Goal: Information Seeking & Learning: Learn about a topic

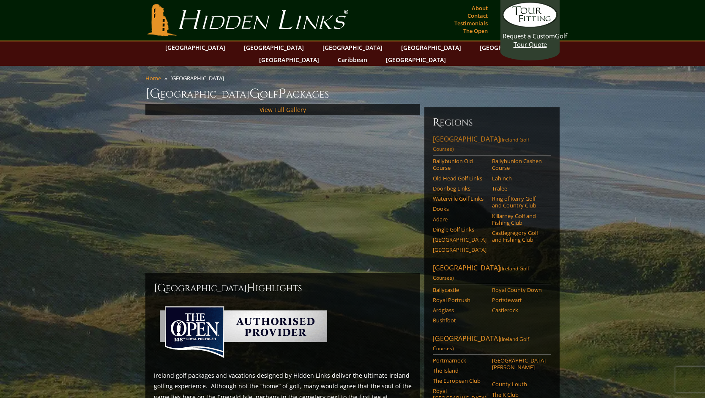
click at [446, 134] on link "Southwest Ireland (Ireland Golf Courses)" at bounding box center [492, 144] width 118 height 21
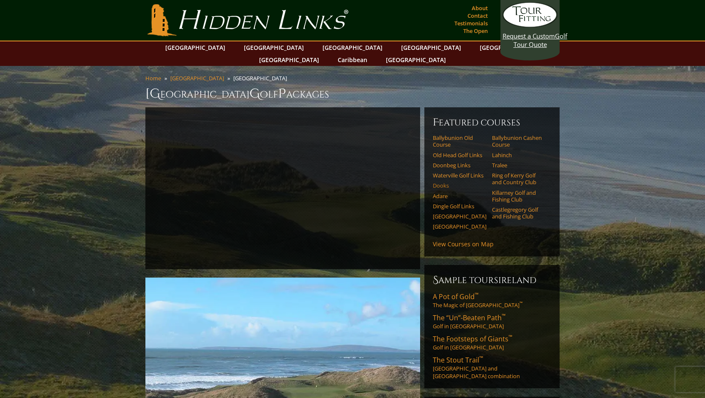
click at [439, 182] on link "Dooks" at bounding box center [460, 185] width 54 height 7
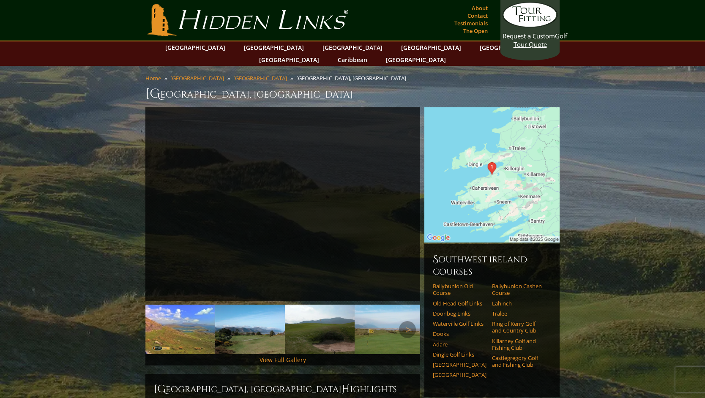
click at [186, 316] on img at bounding box center [180, 329] width 70 height 49
click at [257, 314] on img at bounding box center [250, 329] width 70 height 49
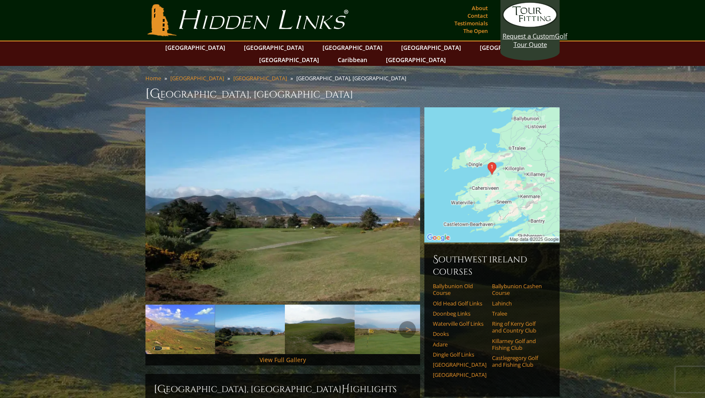
click at [315, 321] on img at bounding box center [320, 329] width 70 height 49
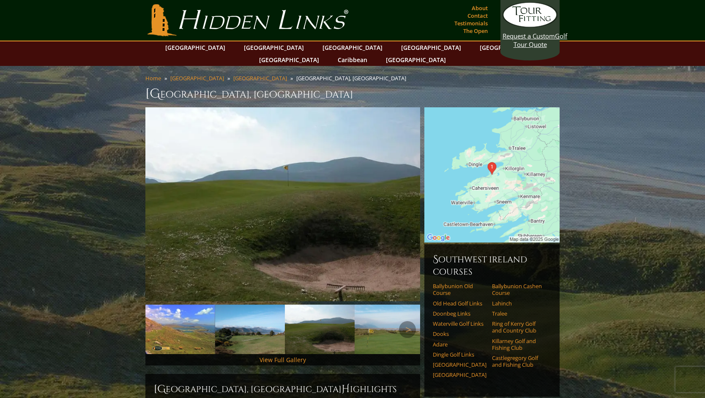
click at [385, 319] on img at bounding box center [390, 329] width 70 height 49
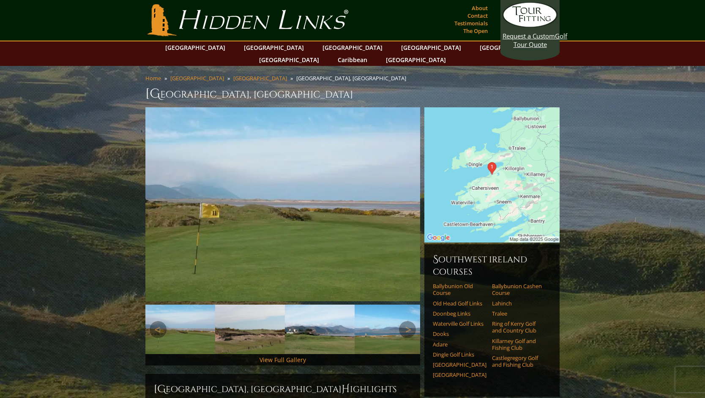
click at [385, 319] on img at bounding box center [390, 329] width 70 height 49
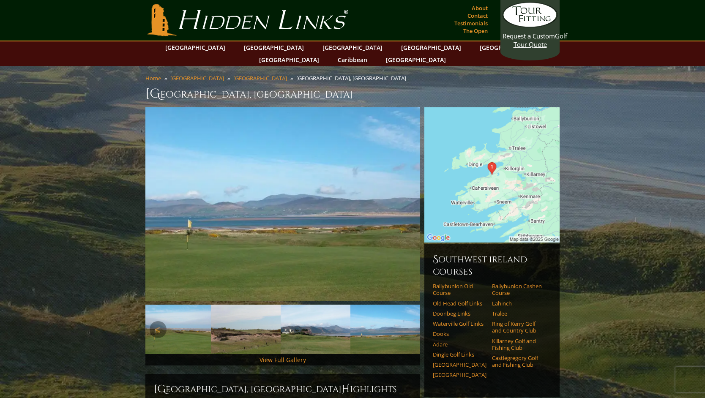
click at [385, 319] on img at bounding box center [385, 329] width 70 height 49
click at [309, 322] on img at bounding box center [316, 329] width 70 height 49
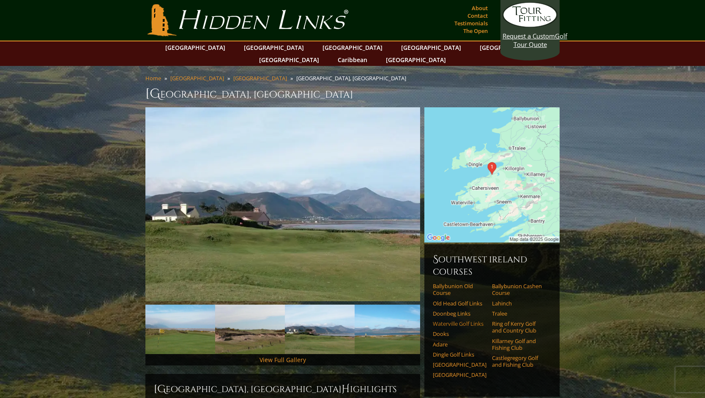
click at [463, 320] on link "Waterville Golf Links" at bounding box center [460, 323] width 54 height 7
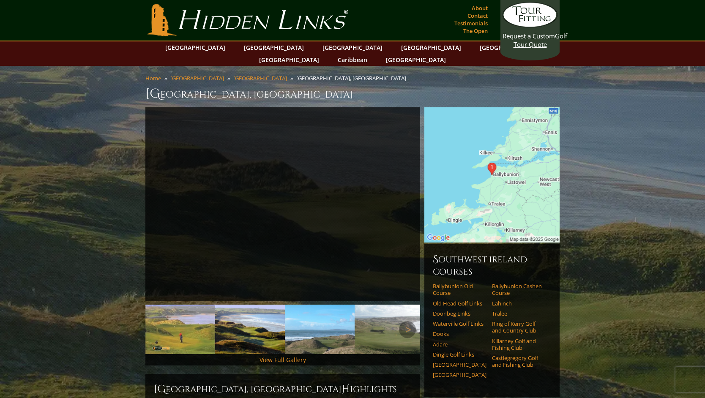
click at [262, 320] on img at bounding box center [250, 329] width 70 height 49
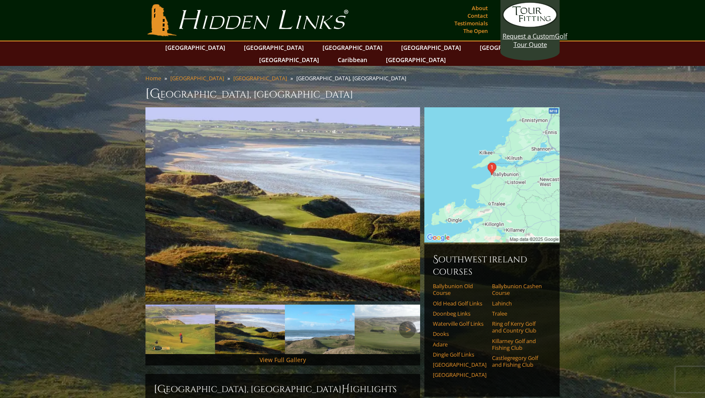
click at [305, 326] on img at bounding box center [320, 329] width 70 height 49
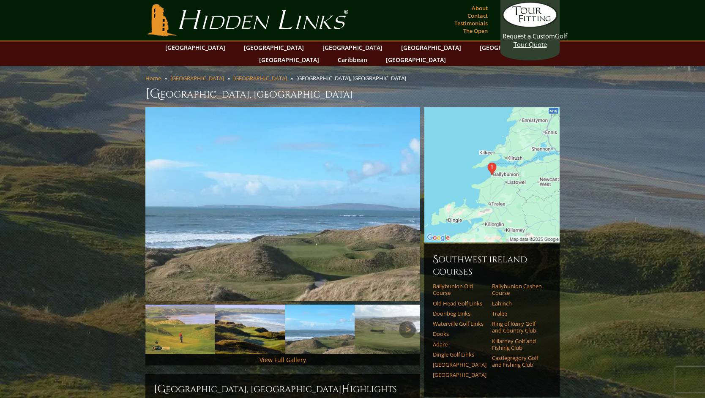
click at [384, 328] on img at bounding box center [390, 329] width 70 height 49
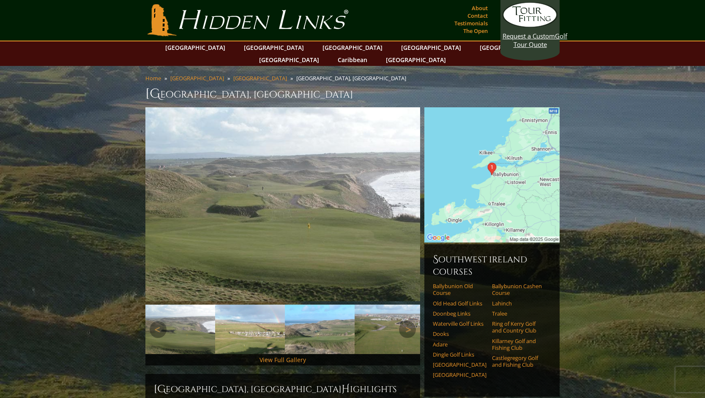
click at [385, 329] on img at bounding box center [390, 329] width 70 height 49
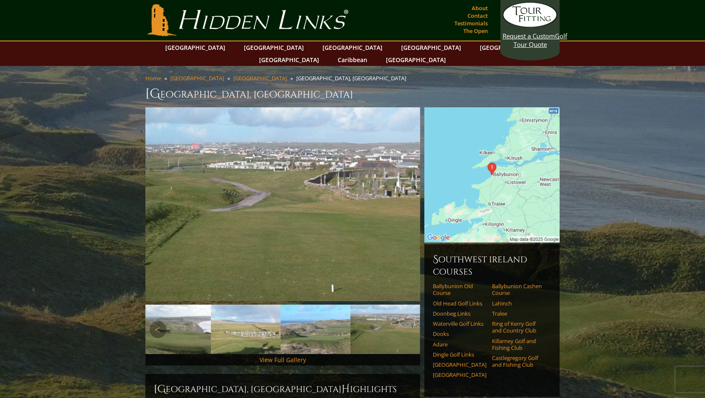
click at [385, 325] on img at bounding box center [385, 329] width 70 height 49
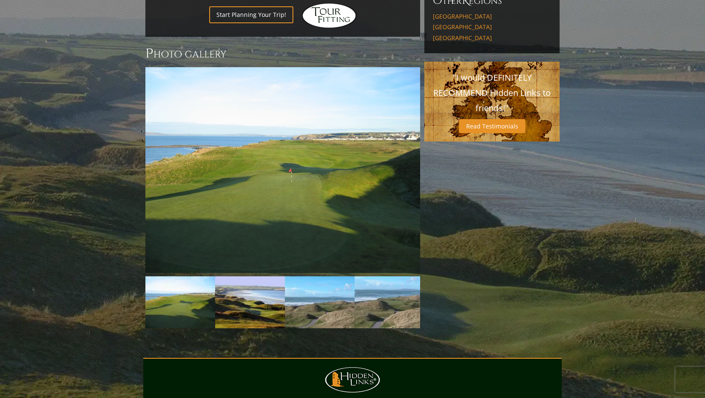
scroll to position [563, 0]
click at [303, 173] on img at bounding box center [282, 170] width 275 height 206
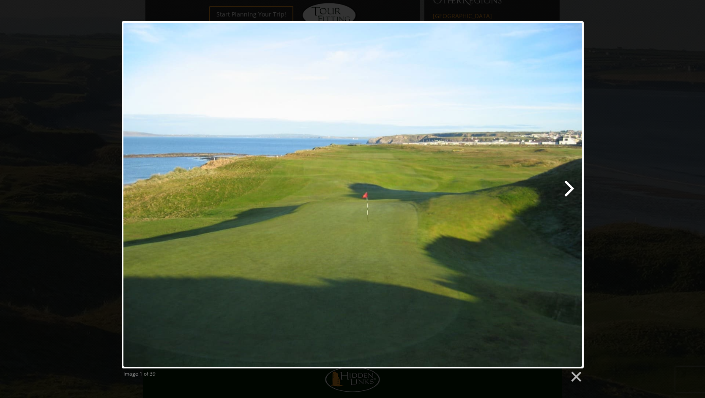
click at [568, 189] on link at bounding box center [436, 194] width 296 height 347
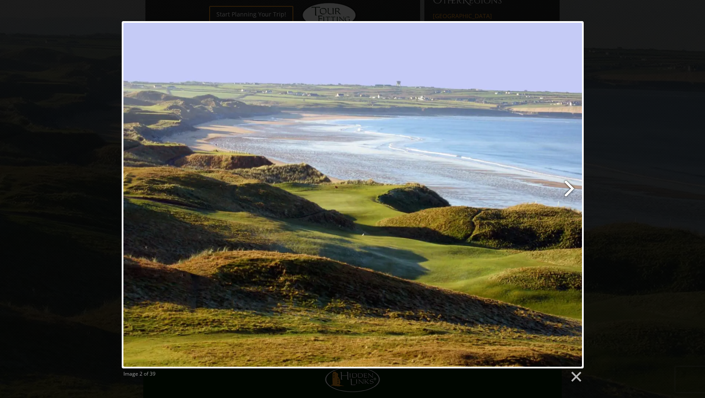
click at [568, 189] on link at bounding box center [436, 194] width 296 height 347
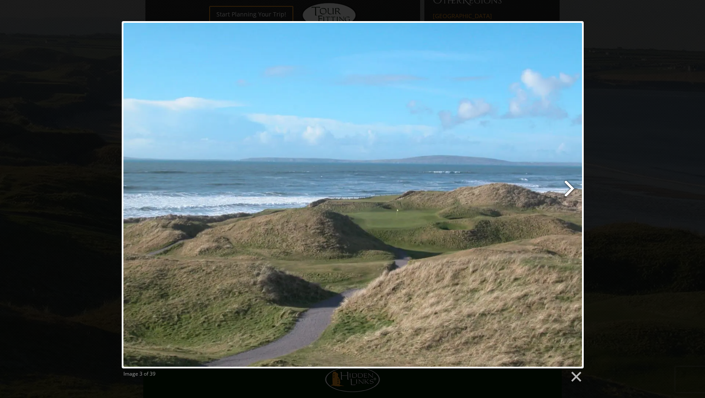
click at [568, 189] on link at bounding box center [436, 194] width 296 height 347
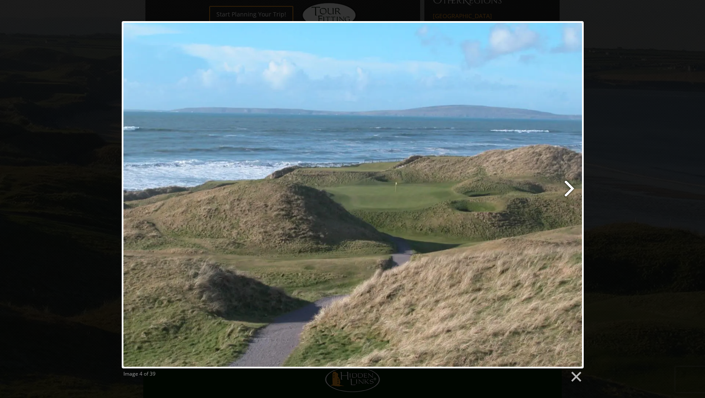
click at [568, 189] on link at bounding box center [436, 194] width 296 height 347
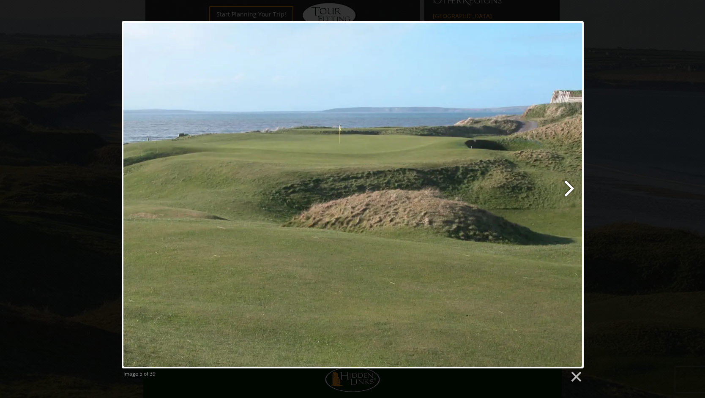
click at [568, 189] on link at bounding box center [436, 194] width 296 height 347
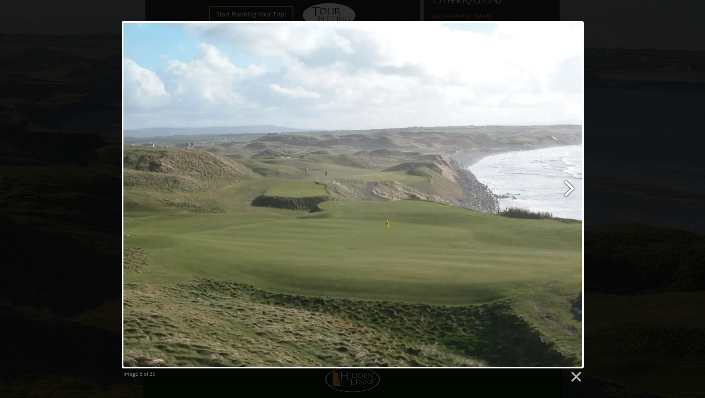
click at [568, 189] on link at bounding box center [436, 194] width 296 height 347
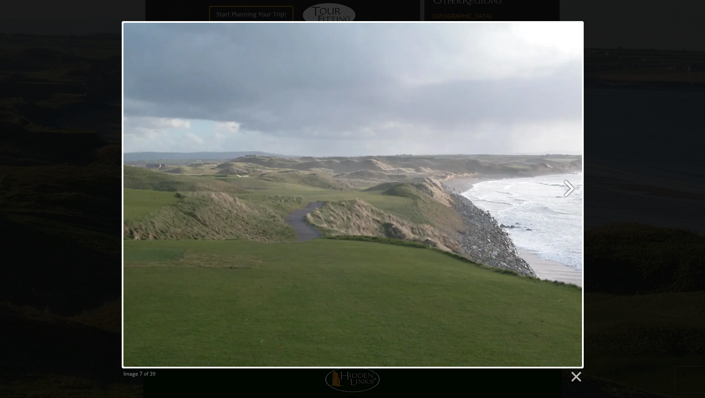
click at [568, 189] on link at bounding box center [436, 194] width 296 height 347
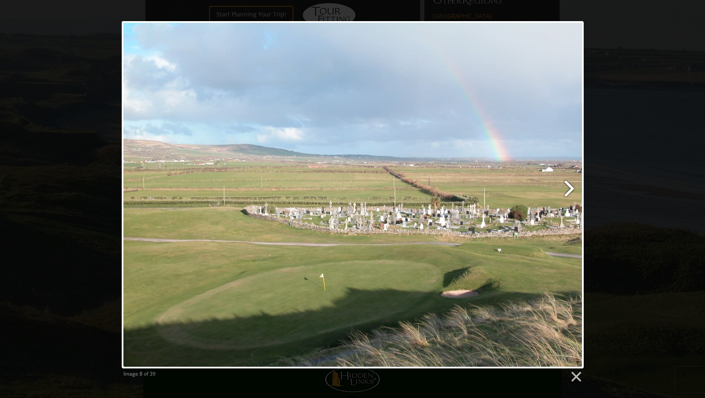
click at [568, 189] on link at bounding box center [436, 194] width 296 height 347
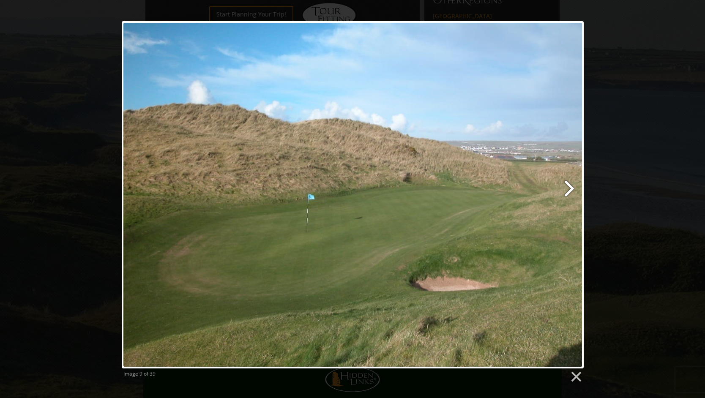
click at [568, 189] on link at bounding box center [436, 194] width 296 height 347
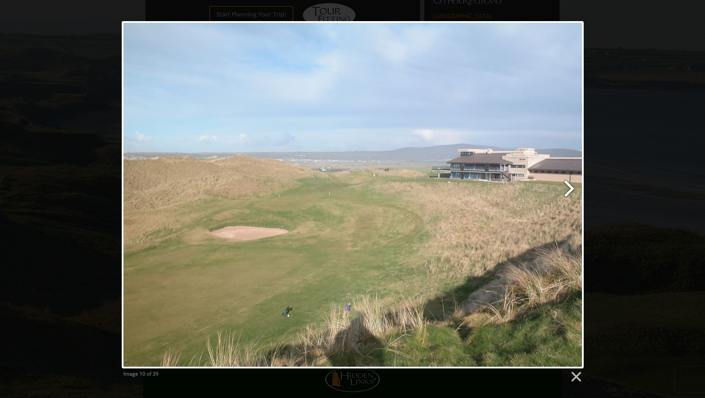
click at [568, 189] on link at bounding box center [436, 194] width 296 height 347
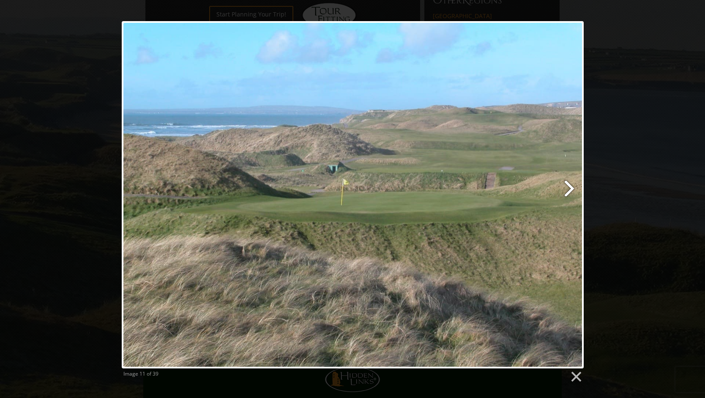
click at [568, 189] on link at bounding box center [436, 194] width 296 height 347
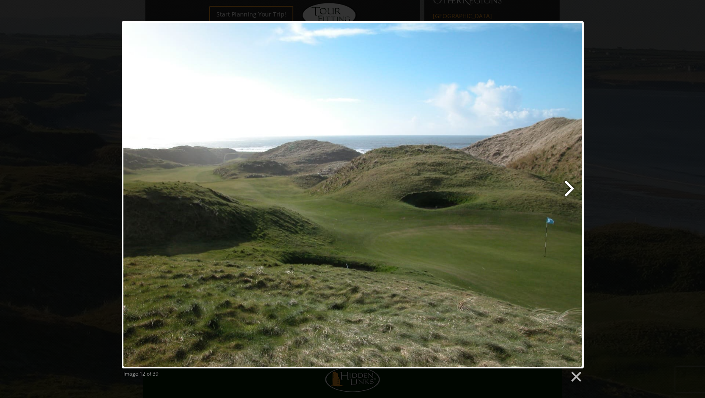
click at [568, 189] on link at bounding box center [436, 194] width 296 height 347
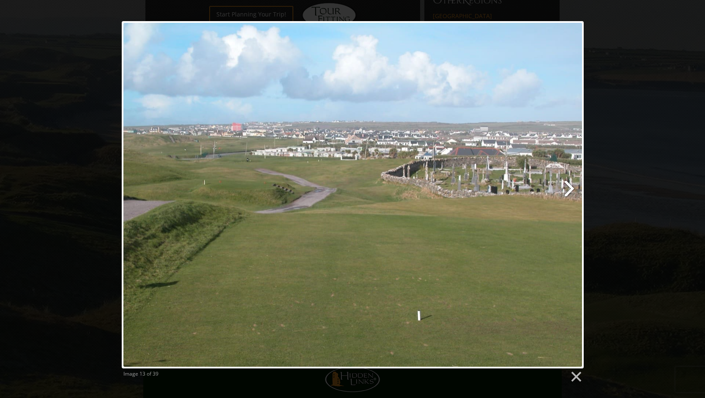
click at [568, 189] on link at bounding box center [436, 194] width 296 height 347
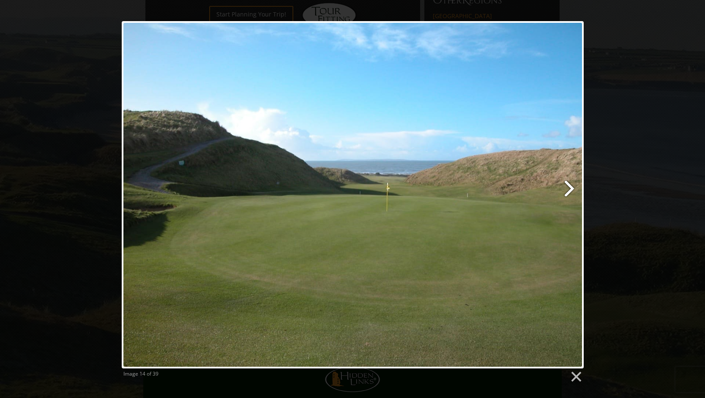
click at [568, 189] on link at bounding box center [436, 194] width 296 height 347
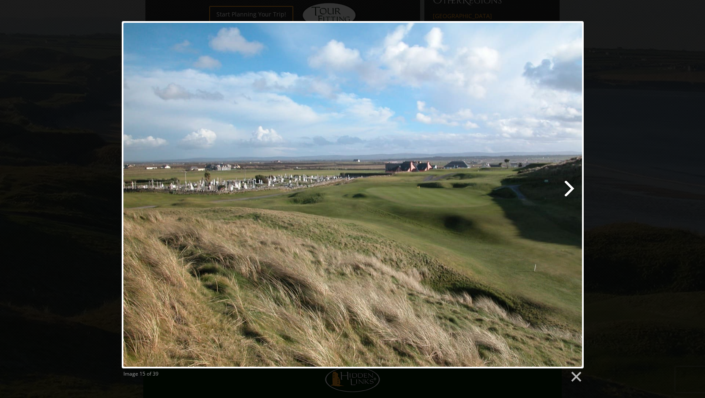
click at [568, 189] on link at bounding box center [436, 194] width 296 height 347
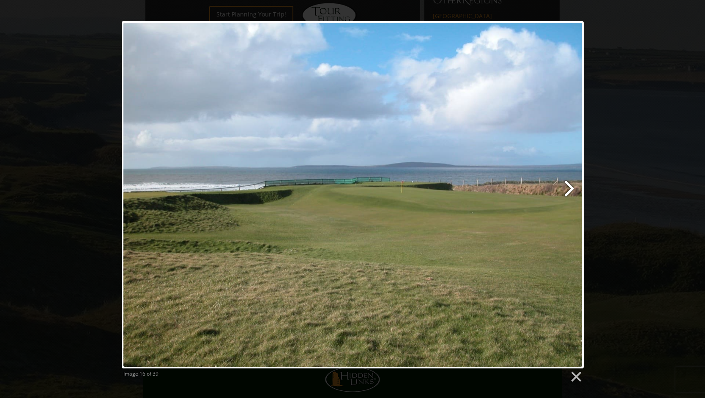
click at [568, 189] on link at bounding box center [436, 194] width 296 height 347
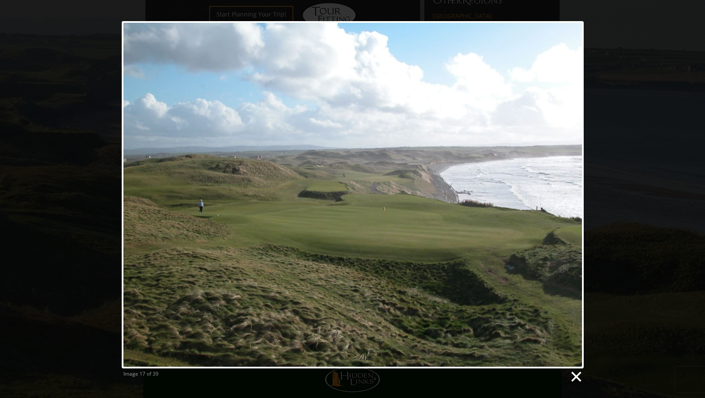
click at [576, 375] on link at bounding box center [575, 377] width 13 height 13
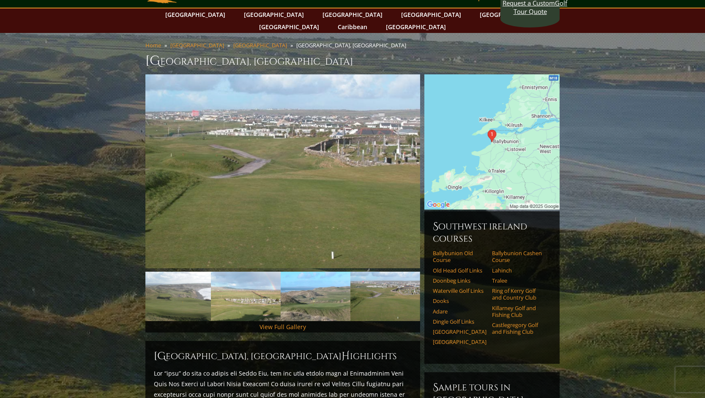
scroll to position [0, 0]
